Goal: Information Seeking & Learning: Learn about a topic

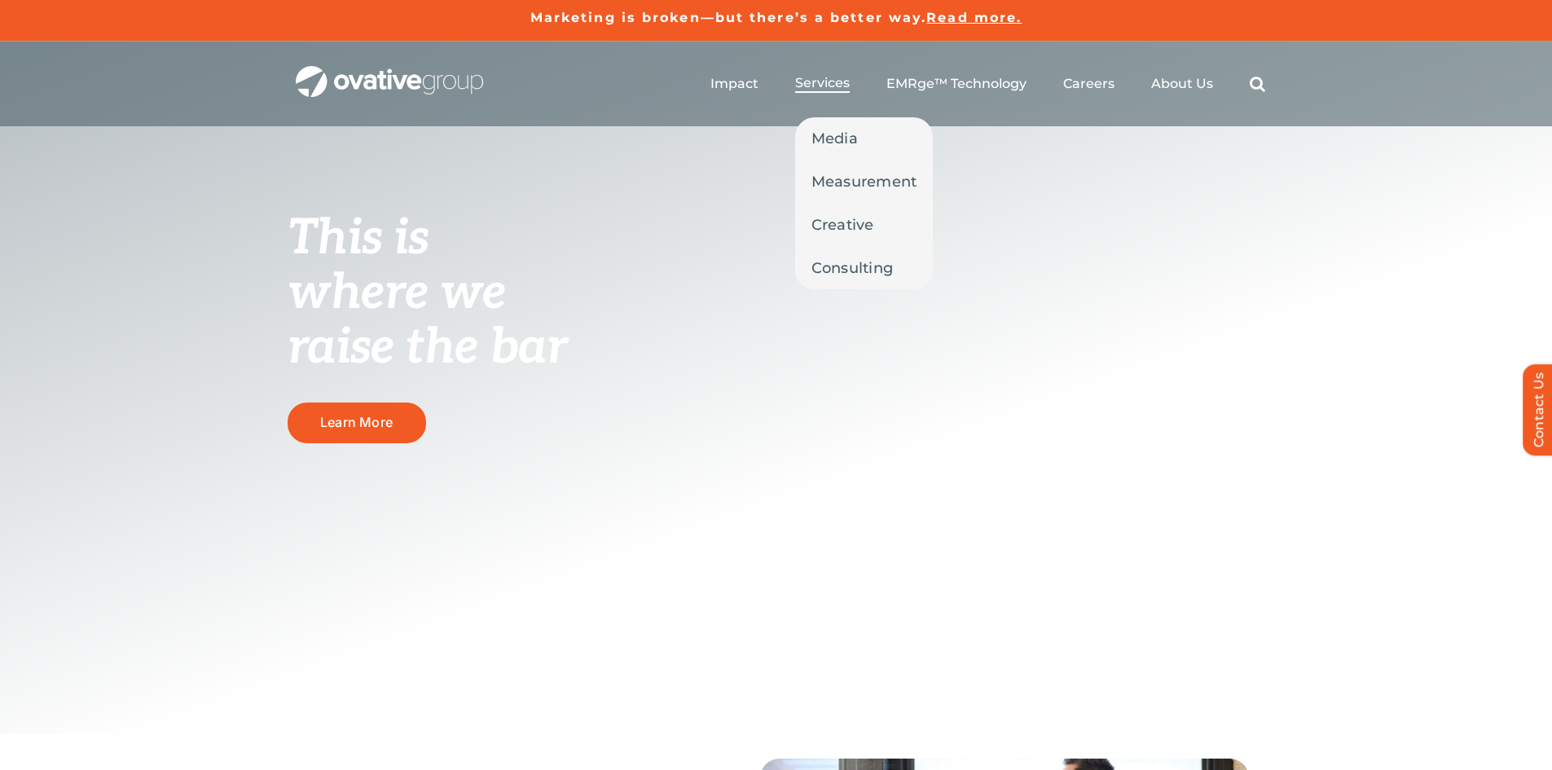
click at [831, 87] on span "Services" at bounding box center [822, 83] width 55 height 16
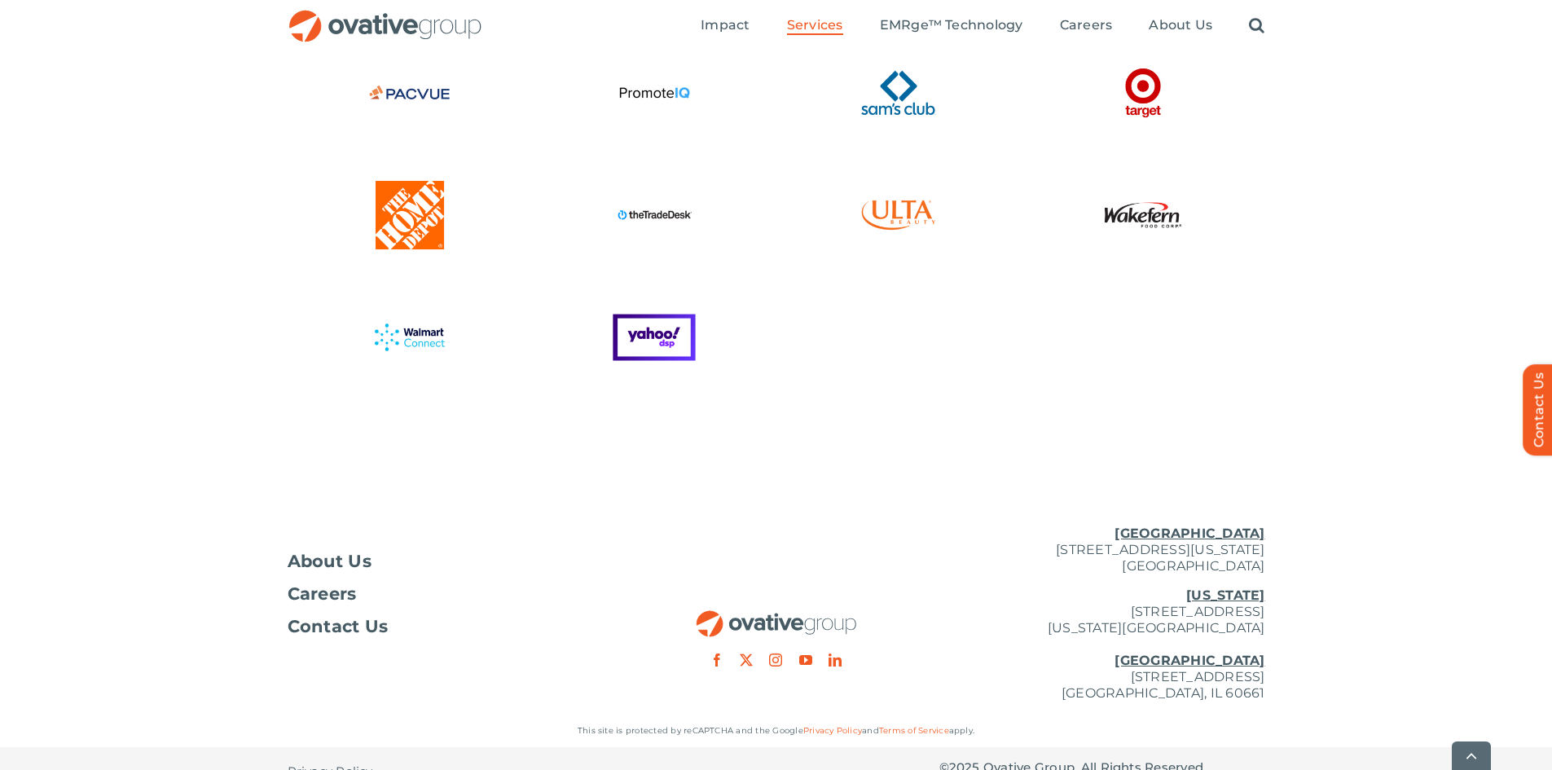
scroll to position [4365, 0]
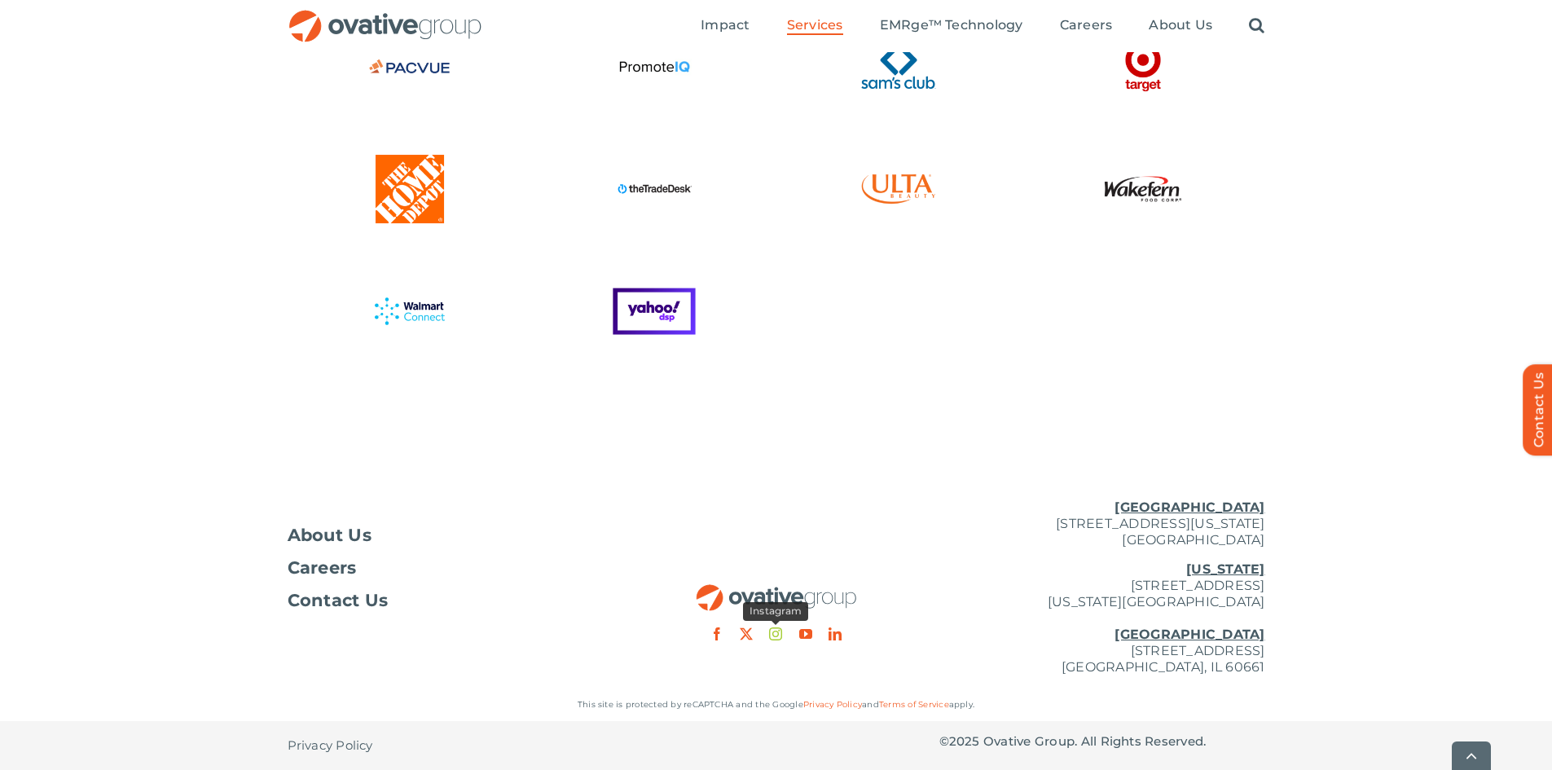
click at [780, 638] on link "instagram" at bounding box center [775, 633] width 13 height 13
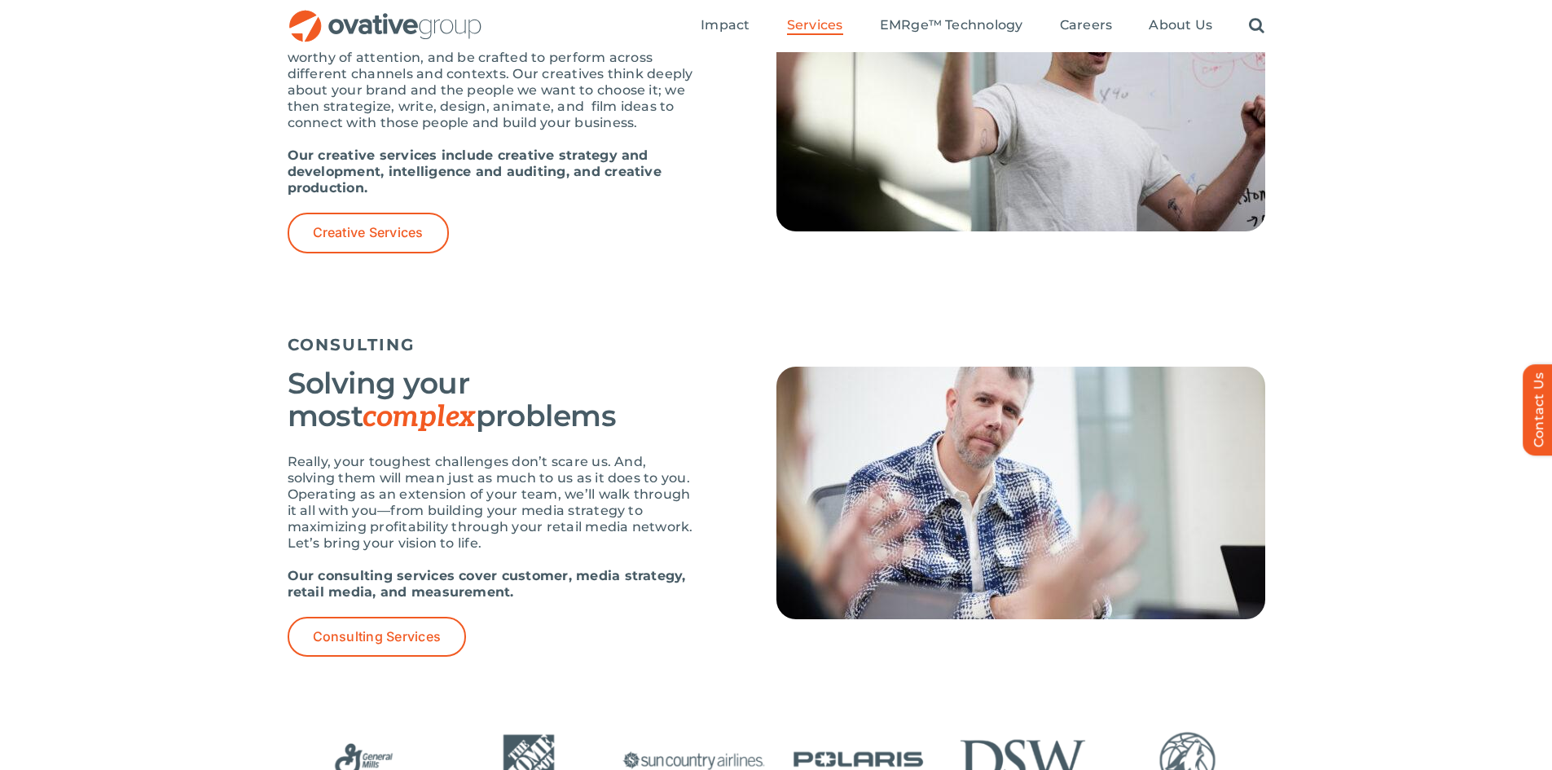
scroll to position [1921, 0]
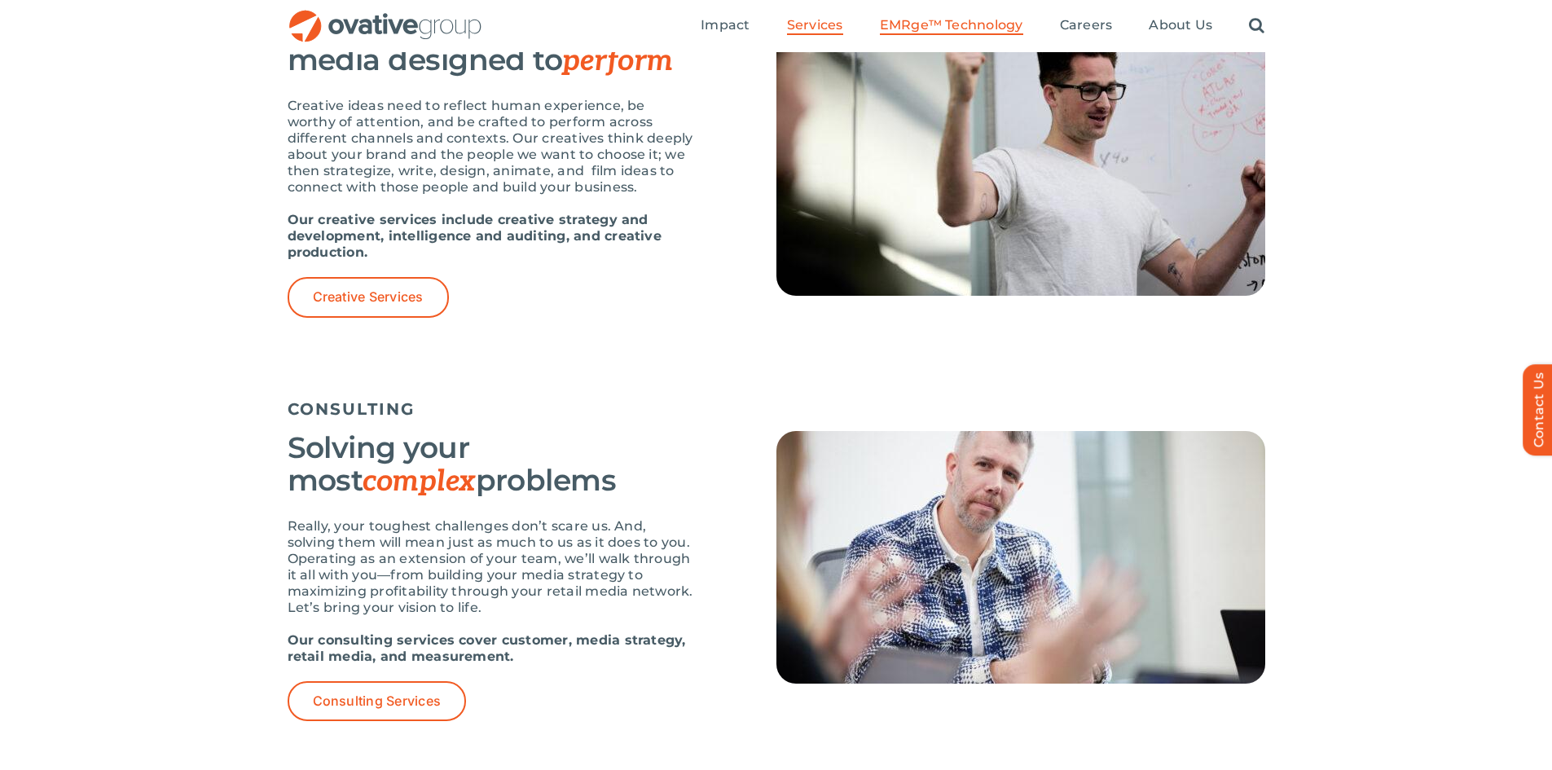
click at [942, 26] on span "EMRge™ Technology" at bounding box center [951, 25] width 143 height 16
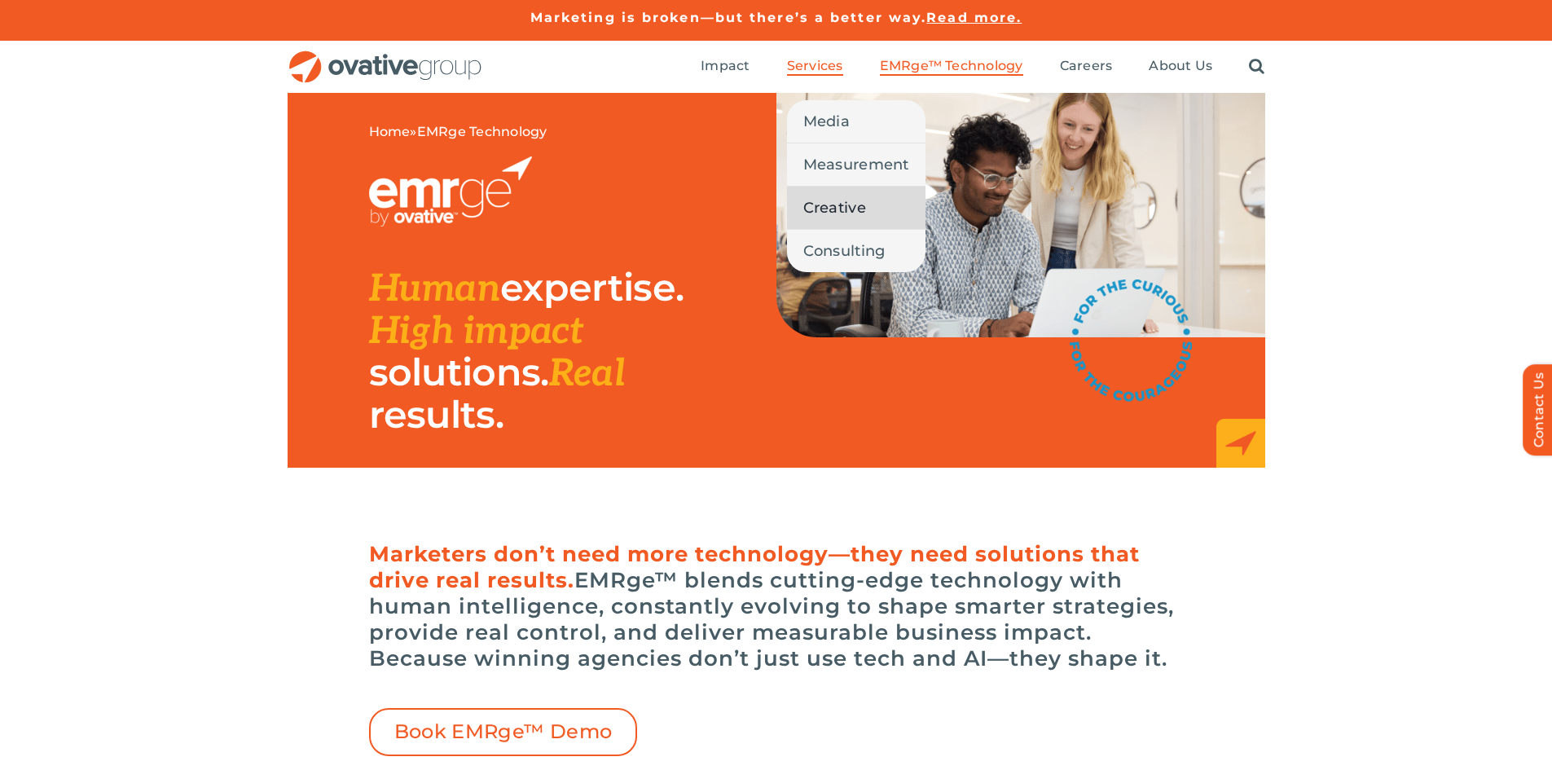
click at [838, 216] on span "Creative" at bounding box center [834, 207] width 63 height 23
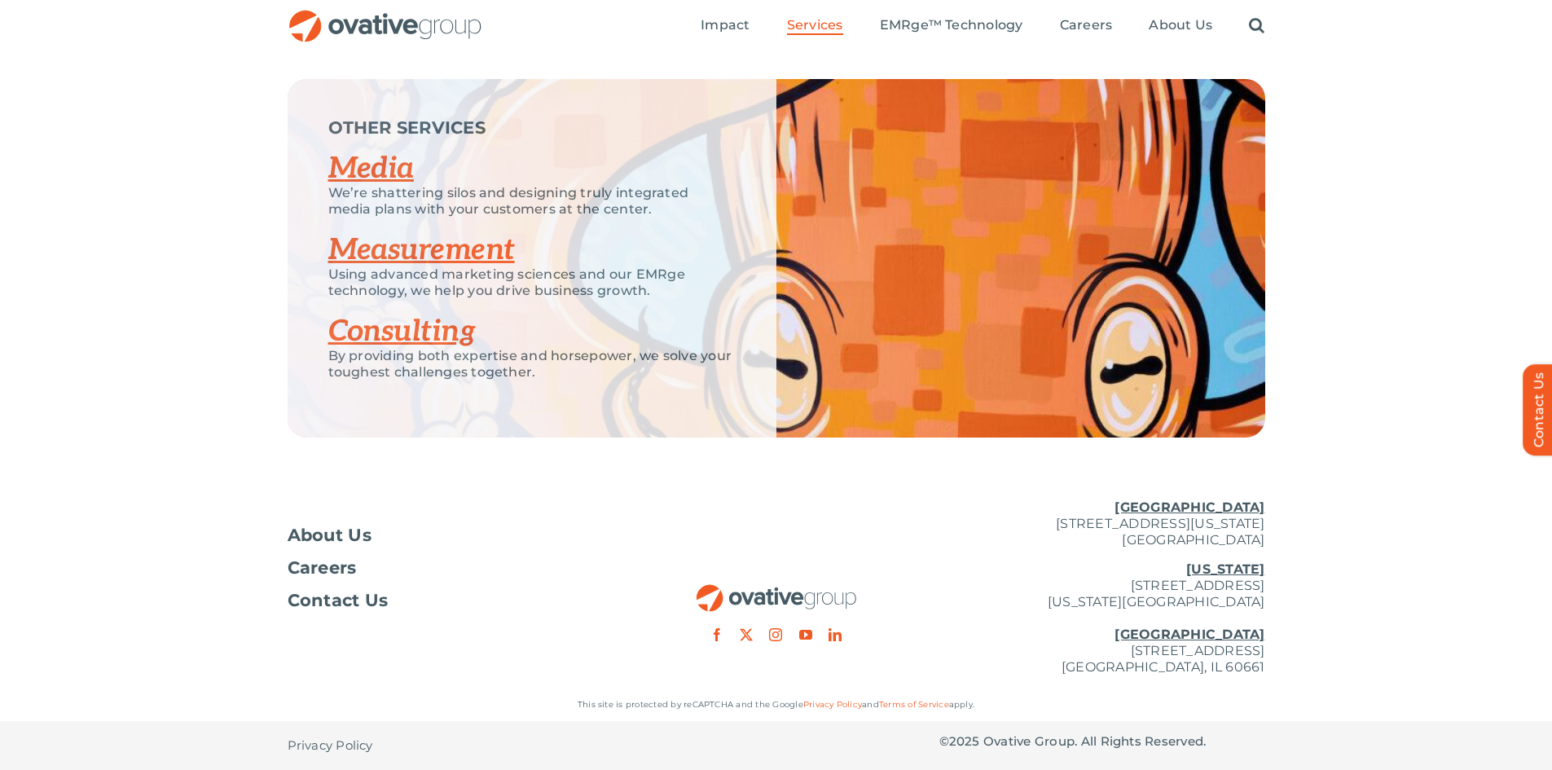
scroll to position [2394, 0]
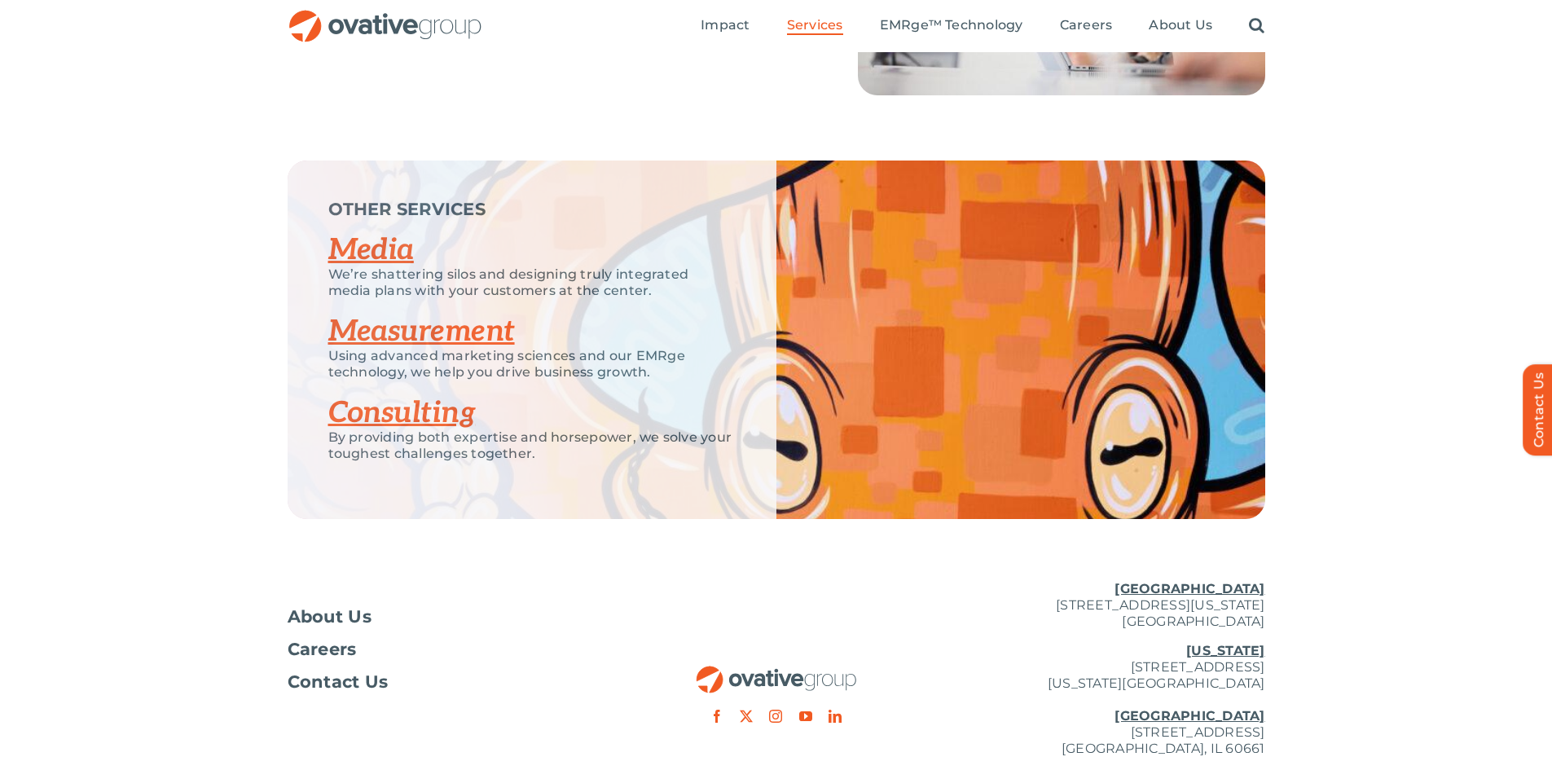
click at [373, 240] on link "Media" at bounding box center [371, 250] width 86 height 36
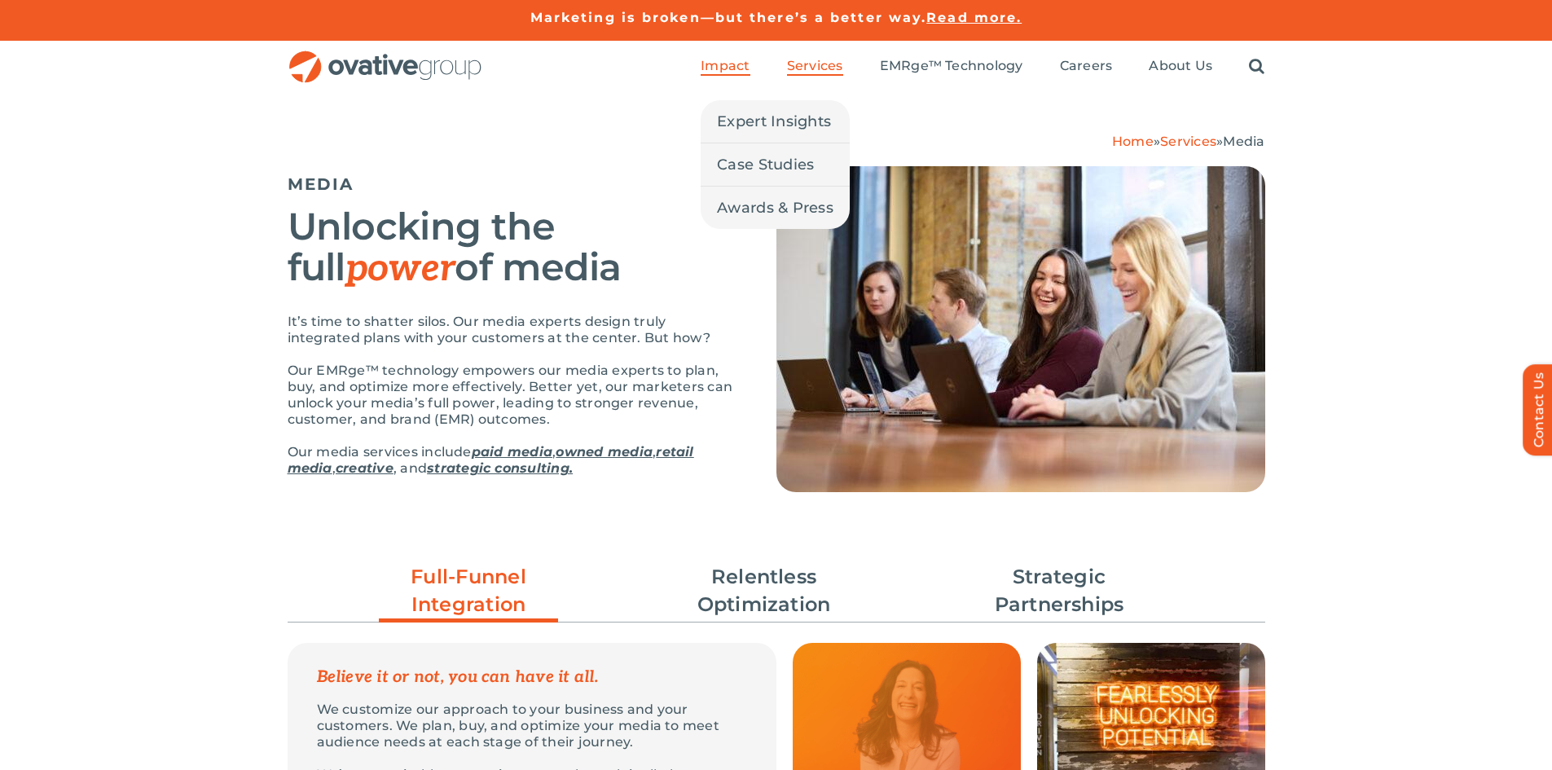
click at [720, 60] on span "Impact" at bounding box center [725, 66] width 49 height 16
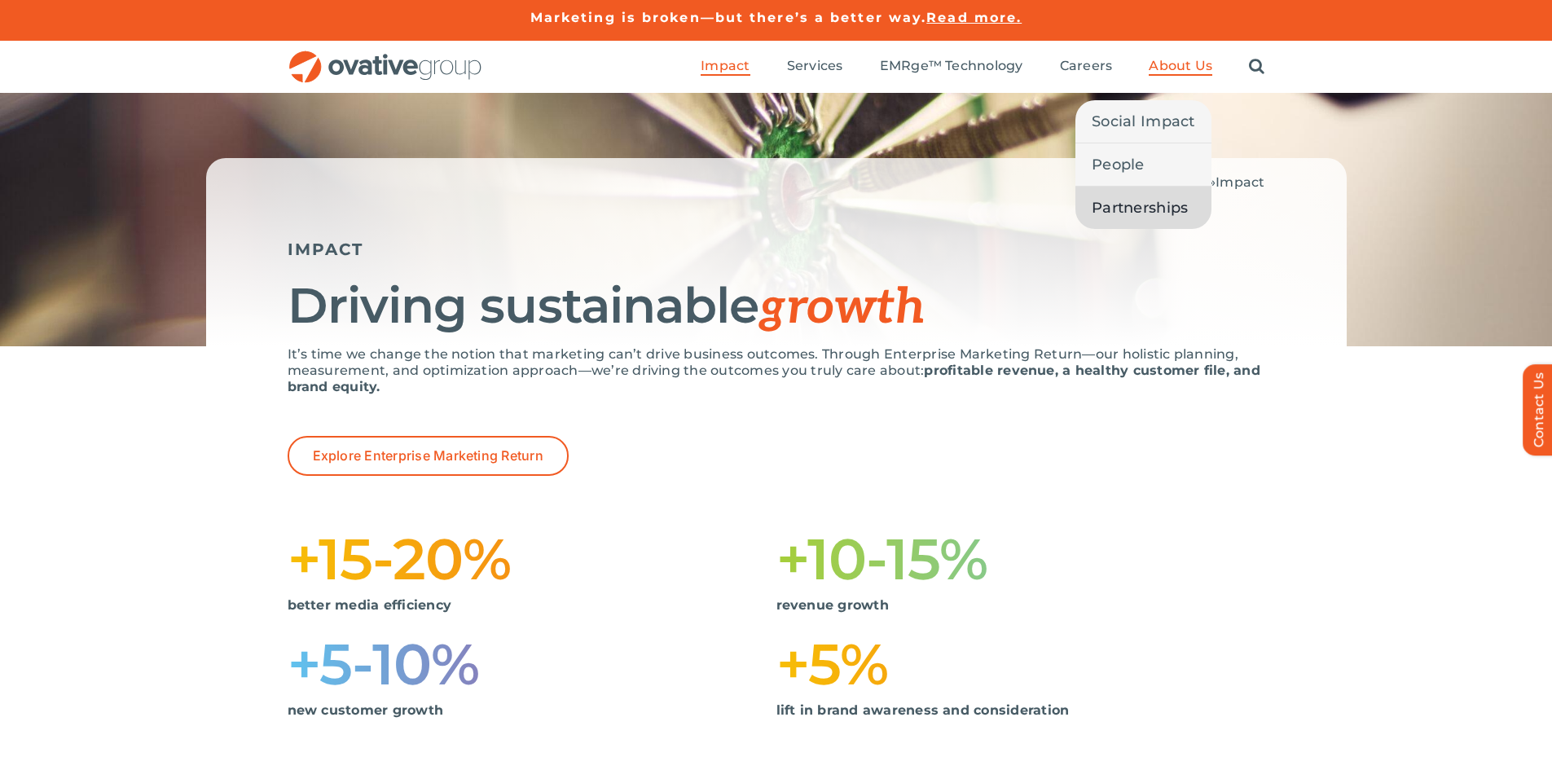
click at [1125, 220] on link "Partnerships" at bounding box center [1143, 208] width 136 height 42
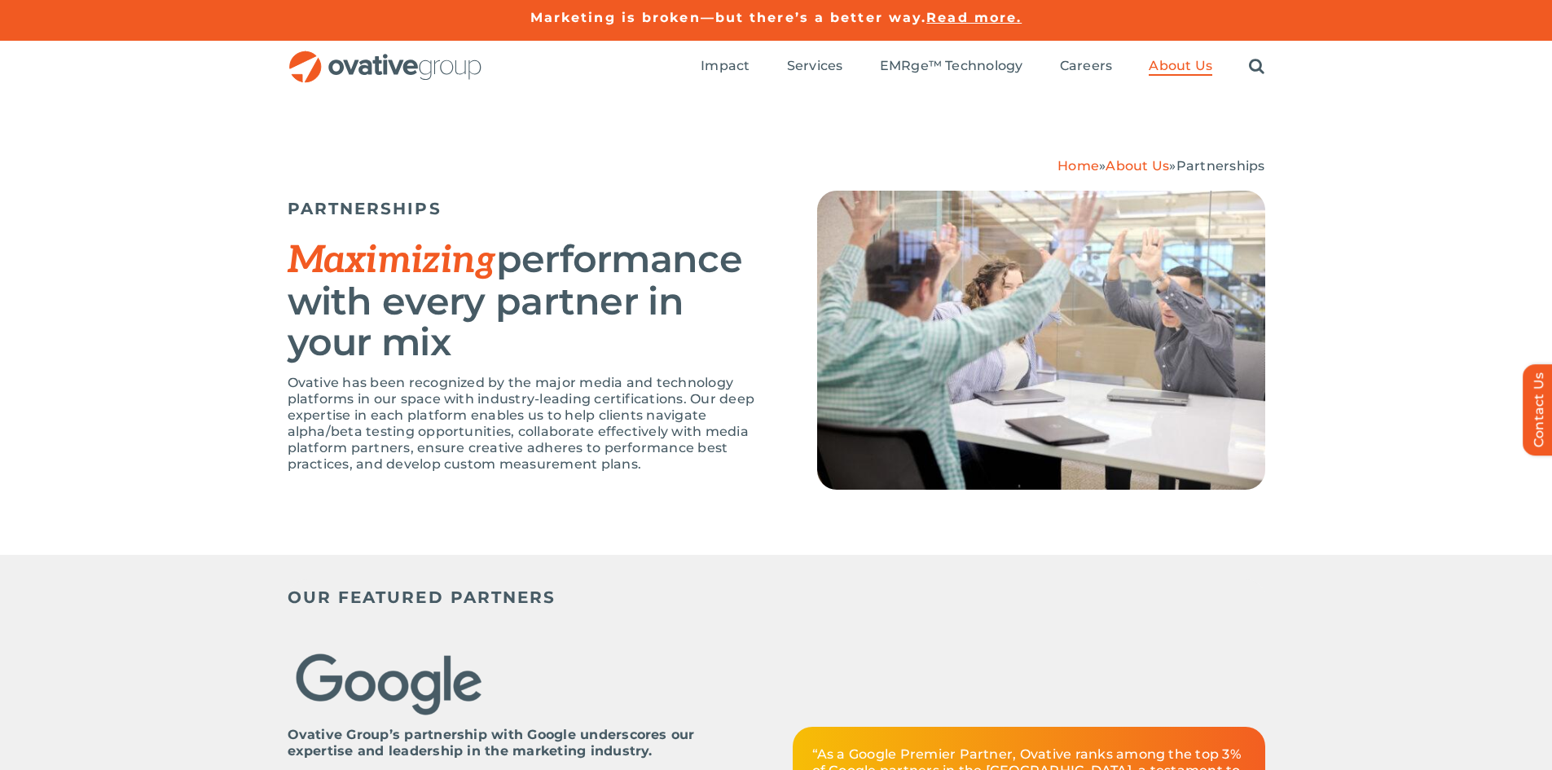
click at [983, 12] on span "Read more." at bounding box center [973, 17] width 95 height 15
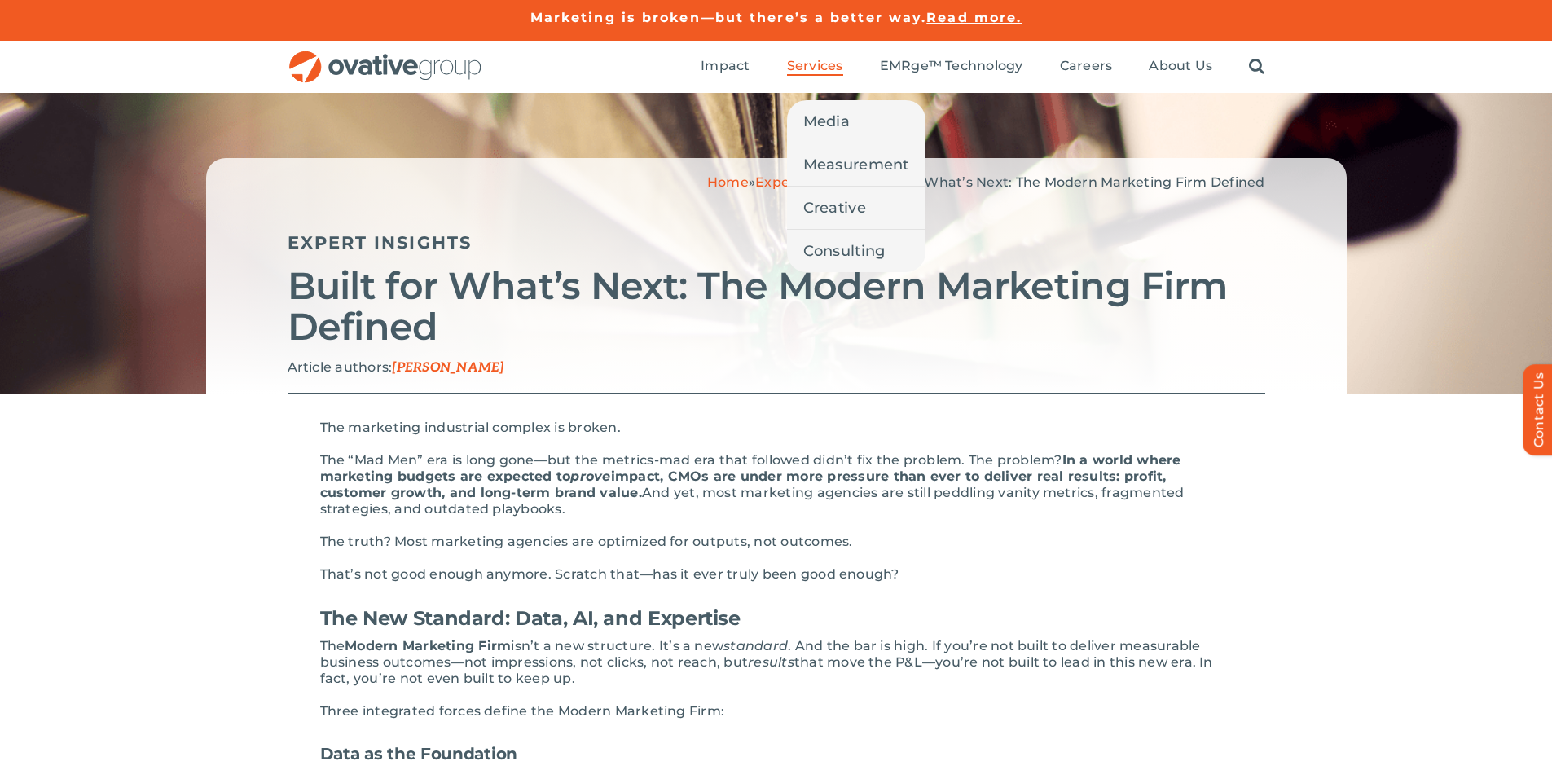
click at [811, 76] on li "Services Media Measurement Creative Consulting" at bounding box center [815, 67] width 56 height 18
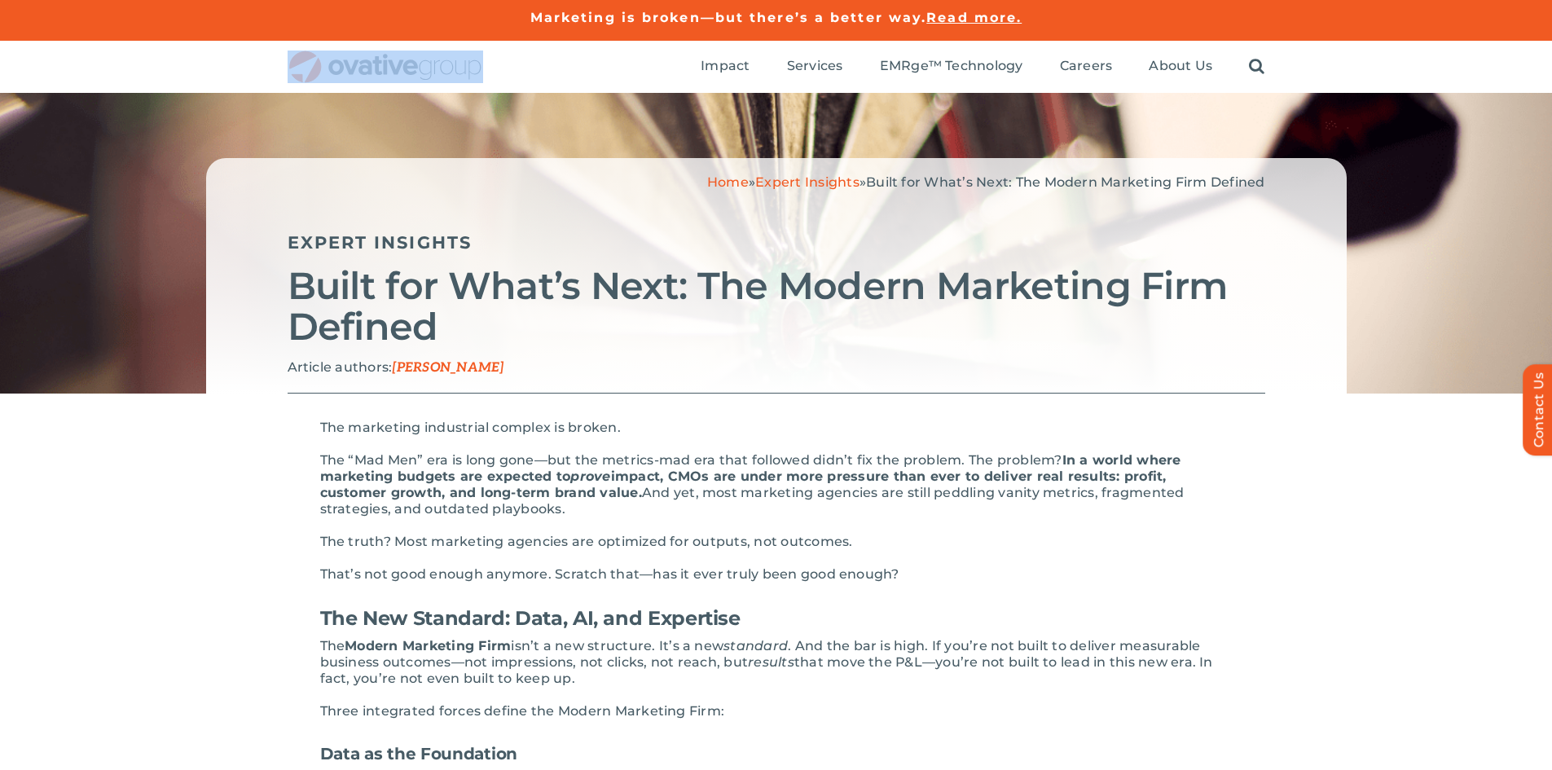
drag, startPoint x: 503, startPoint y: 62, endPoint x: 349, endPoint y: 60, distance: 154.0
click at [349, 60] on div "Search for: * Toggle Navigation Impact Expert Insights Case Studies Awards & Pr…" at bounding box center [777, 67] width 978 height 52
copy div "Search for: Toggle Navigation"
click at [462, 325] on h2 "Built for What’s Next: The Modern Marketing Firm Defined" at bounding box center [777, 306] width 978 height 81
